Goal: Information Seeking & Learning: Learn about a topic

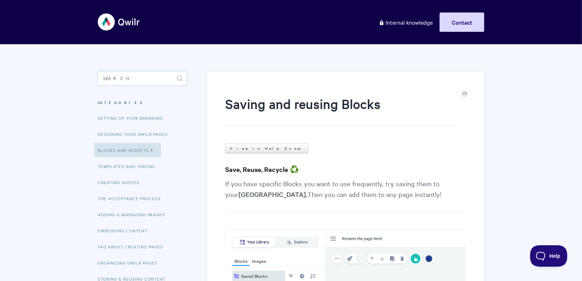
click at [115, 75] on input "Search" at bounding box center [142, 78] width 89 height 14
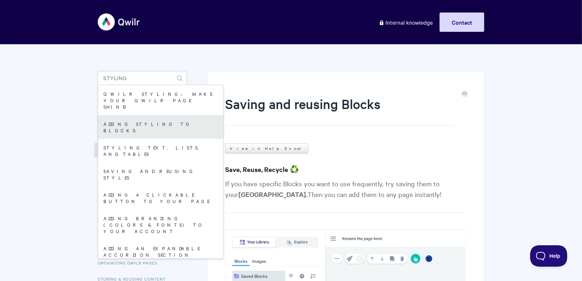
type input "sTYLING"
click at [137, 119] on link "Adding styling to blocks" at bounding box center [160, 127] width 125 height 24
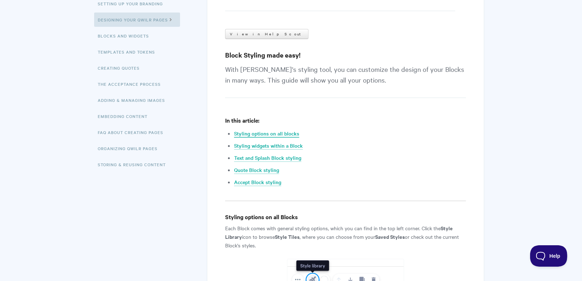
click at [269, 132] on link "Styling options on all blocks" at bounding box center [266, 134] width 65 height 8
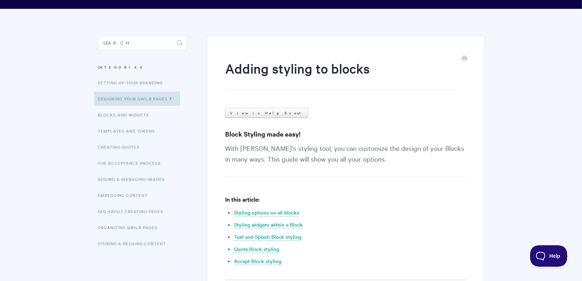
scroll to position [11, 0]
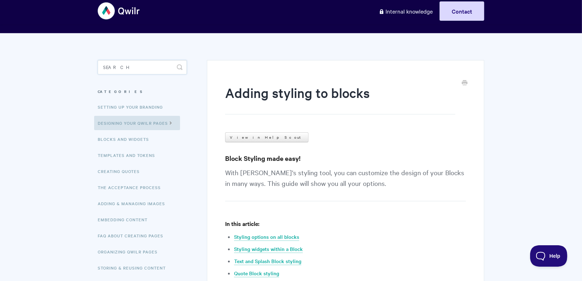
click at [135, 66] on input "Search" at bounding box center [142, 67] width 89 height 14
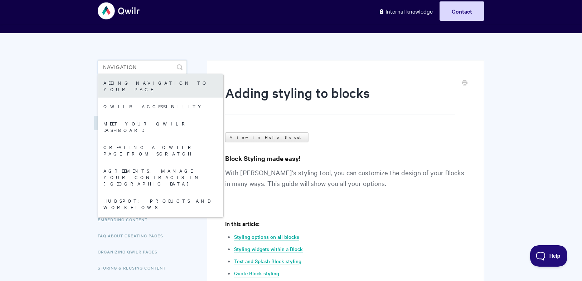
type input "navigation"
click at [140, 83] on link "Adding Navigation to your Page" at bounding box center [160, 86] width 125 height 24
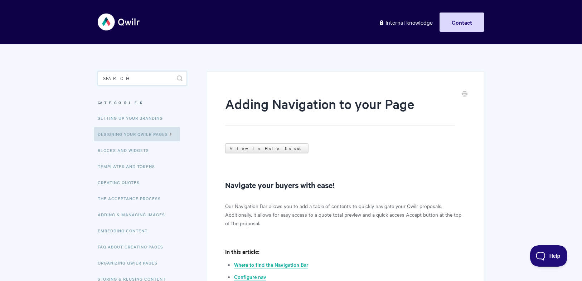
click at [112, 80] on input "Search" at bounding box center [142, 78] width 89 height 14
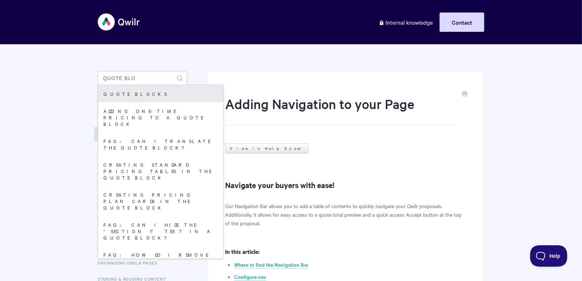
type input "quote blo"
click at [122, 95] on link "Quote Blocks" at bounding box center [160, 93] width 125 height 17
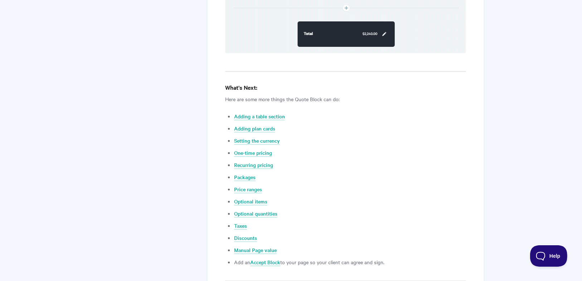
scroll to position [2690, 0]
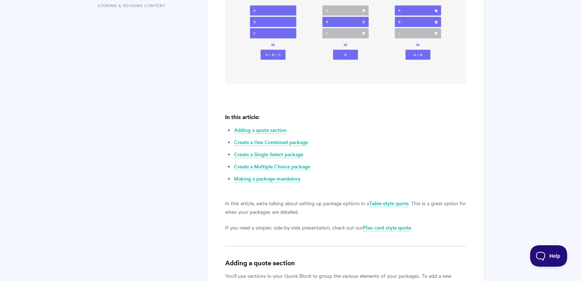
scroll to position [229, 0]
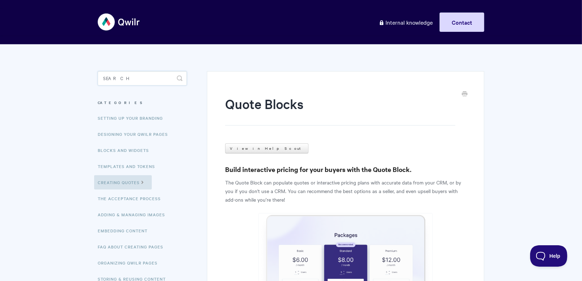
click at [135, 76] on input "Search" at bounding box center [142, 78] width 89 height 14
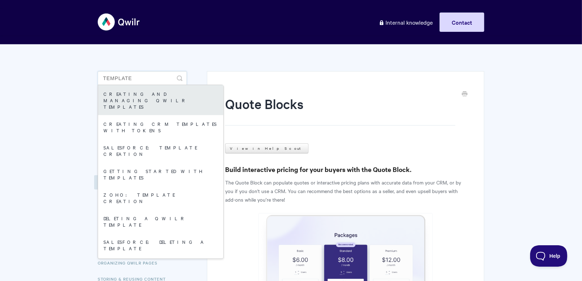
type input "Template"
click at [151, 93] on link "Creating and managing Qwilr Templates" at bounding box center [160, 100] width 125 height 30
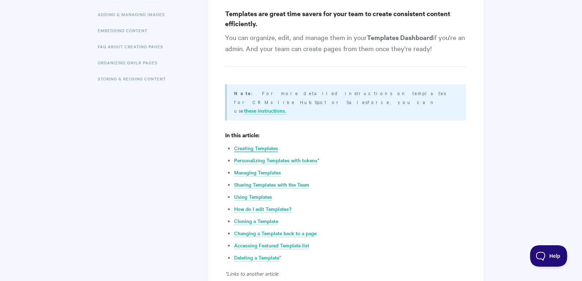
click at [267, 145] on link "Creating Templates" at bounding box center [256, 149] width 44 height 8
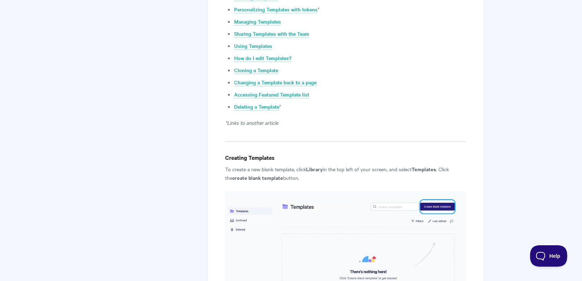
scroll to position [208, 0]
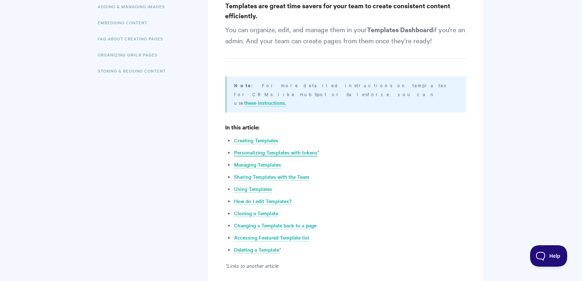
click at [279, 149] on link "Personalizing Templates with tokens" at bounding box center [275, 153] width 83 height 8
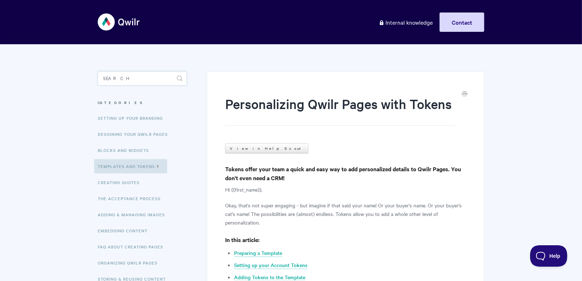
click at [136, 80] on input "Search" at bounding box center [142, 78] width 89 height 14
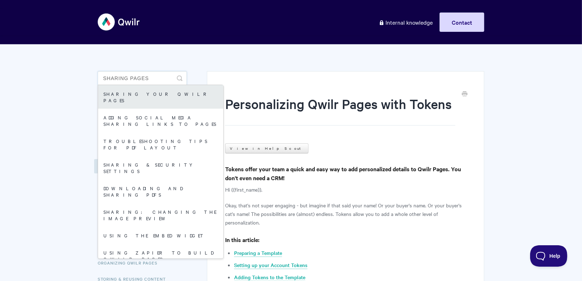
type input "Sharing pages"
click at [135, 91] on link "Sharing your Qwilr Pages" at bounding box center [160, 97] width 125 height 24
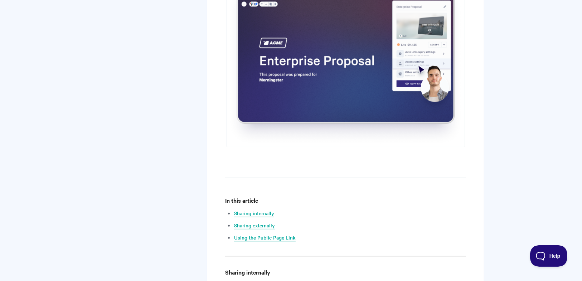
scroll to position [315, 0]
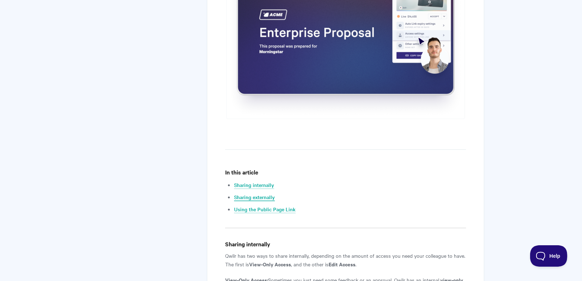
click at [254, 197] on link "Sharing externally" at bounding box center [254, 198] width 41 height 8
